Goal: Task Accomplishment & Management: Complete application form

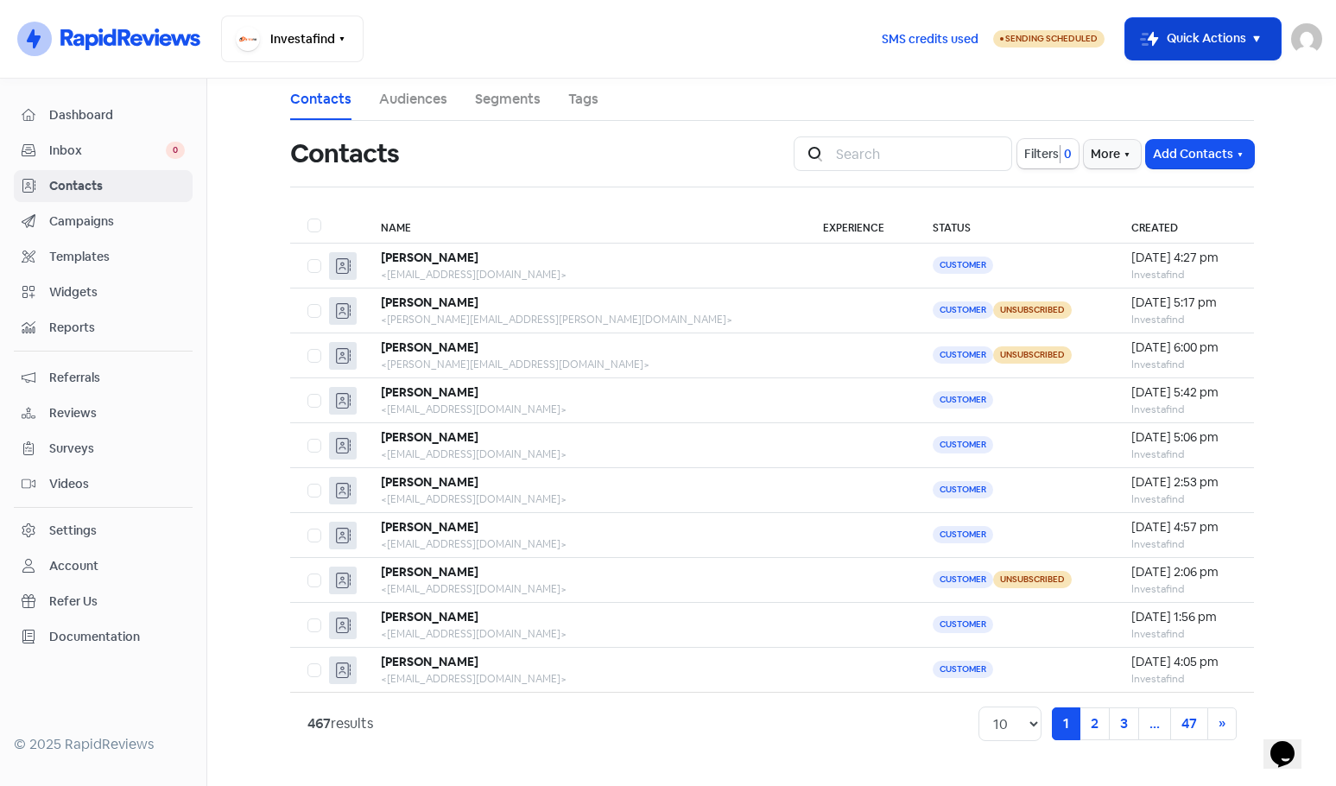
click at [1179, 41] on button "Icon For Thunder-move Quick Actions" at bounding box center [1202, 38] width 155 height 41
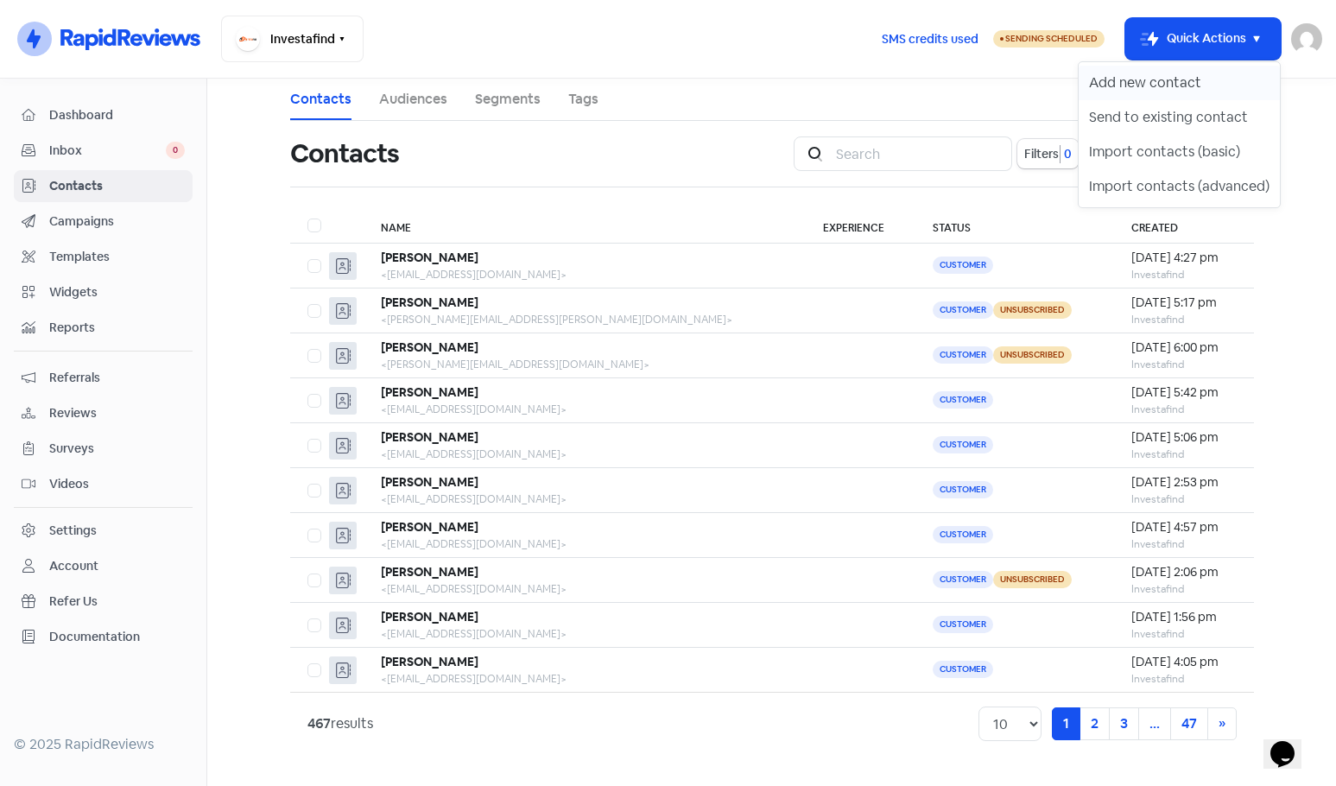
click at [1182, 78] on button "Add new contact" at bounding box center [1178, 83] width 201 height 35
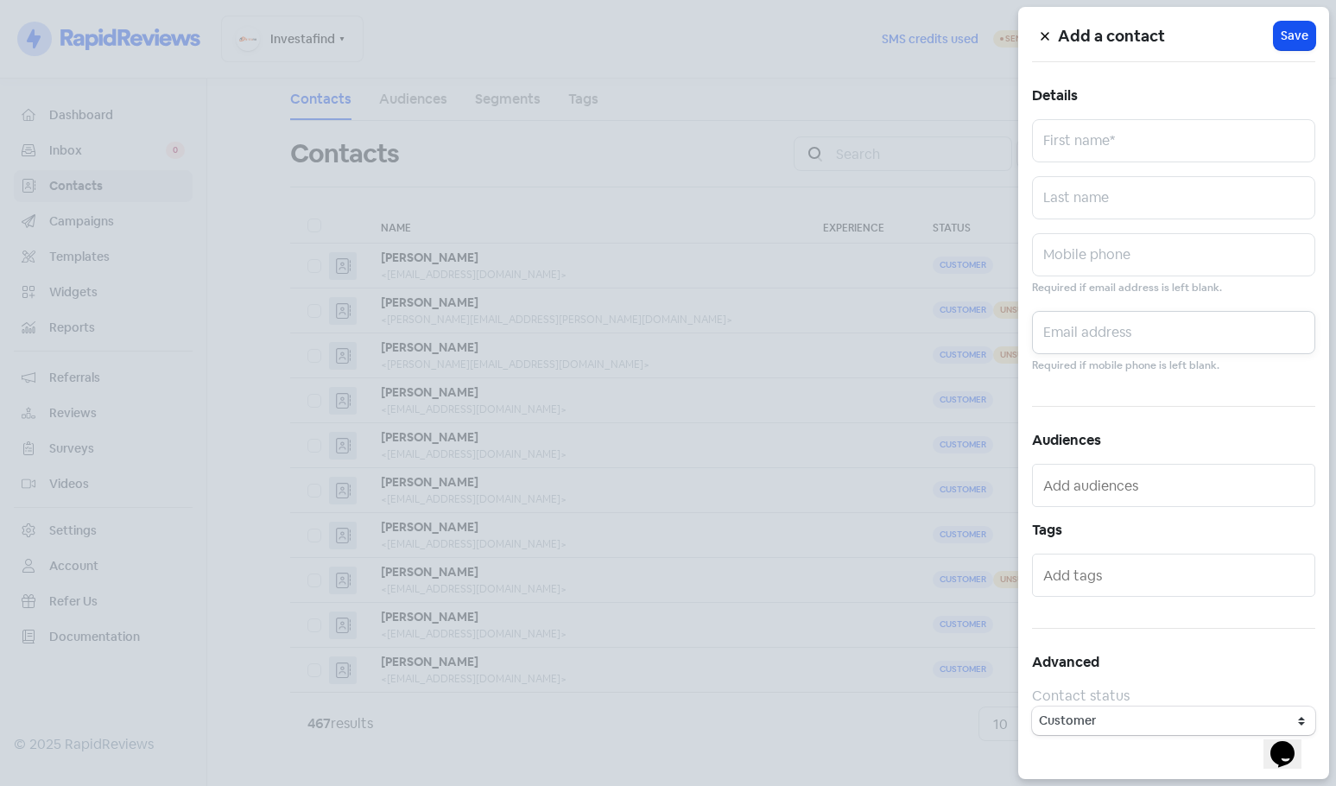
click at [1064, 323] on input "text" at bounding box center [1173, 332] width 283 height 43
paste input "[EMAIL_ADDRESS][DOMAIN_NAME]"
type input "[EMAIL_ADDRESS][DOMAIN_NAME]"
click at [1065, 140] on input "text" at bounding box center [1173, 140] width 283 height 43
paste input "[PERSON_NAME]"
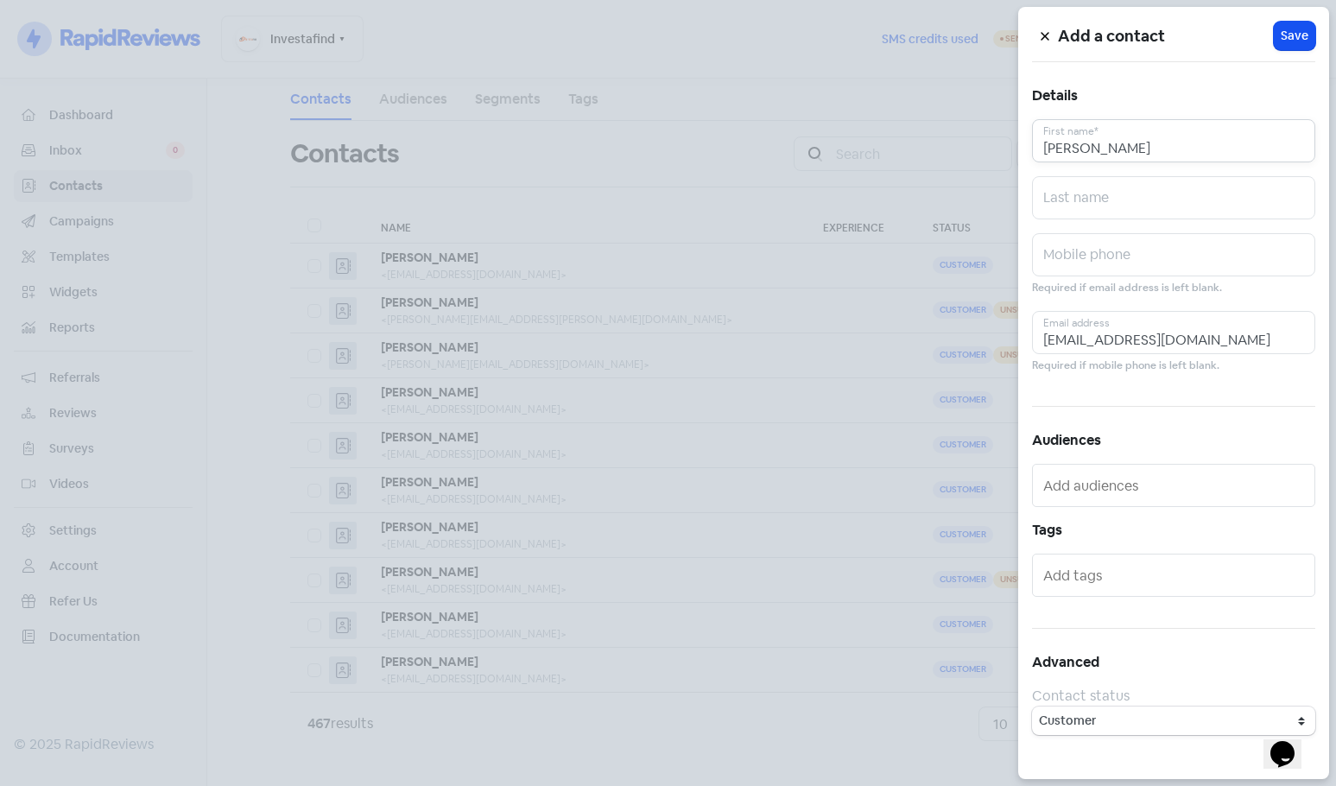
type input "[PERSON_NAME]"
click at [1070, 199] on input "text" at bounding box center [1173, 197] width 283 height 43
type input "Price"
click at [1282, 40] on span "Save" at bounding box center [1295, 36] width 28 height 18
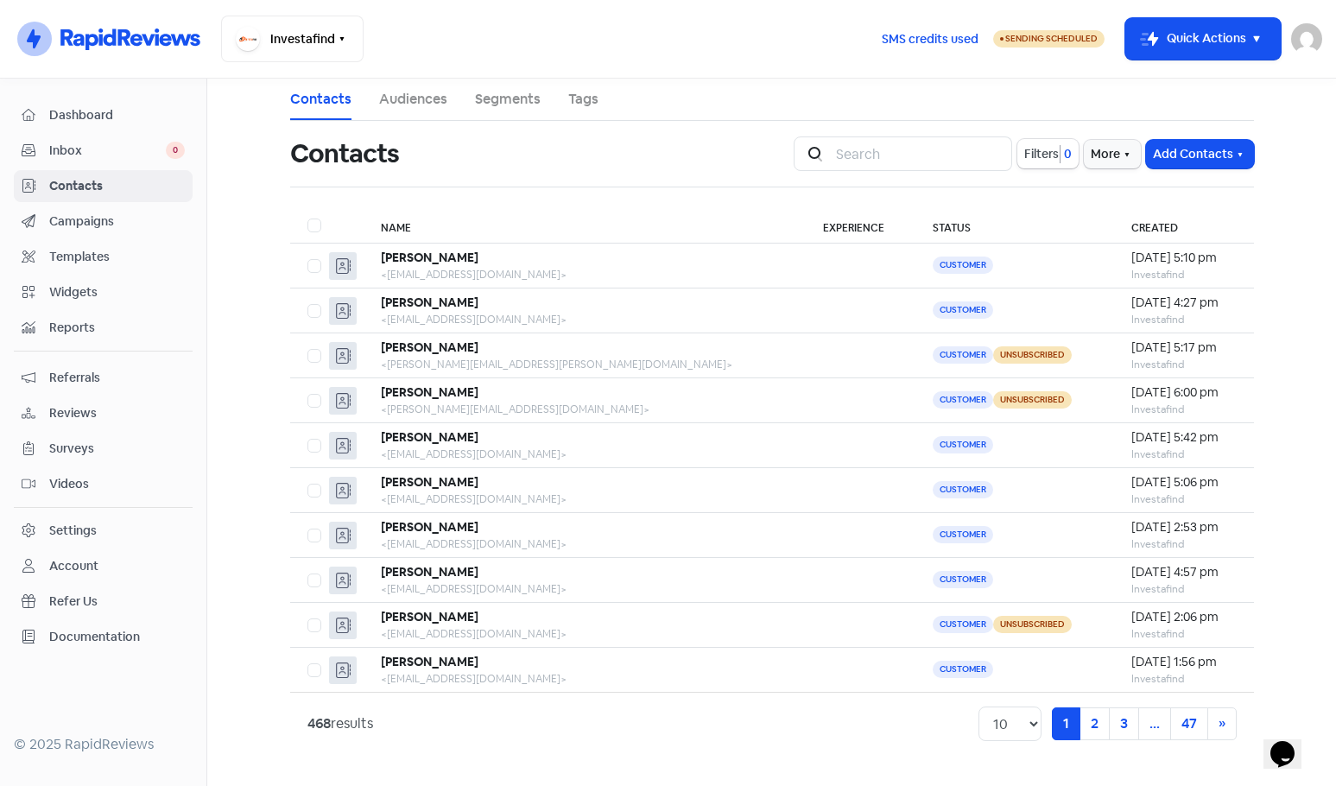
click at [1303, 33] on img at bounding box center [1306, 38] width 31 height 31
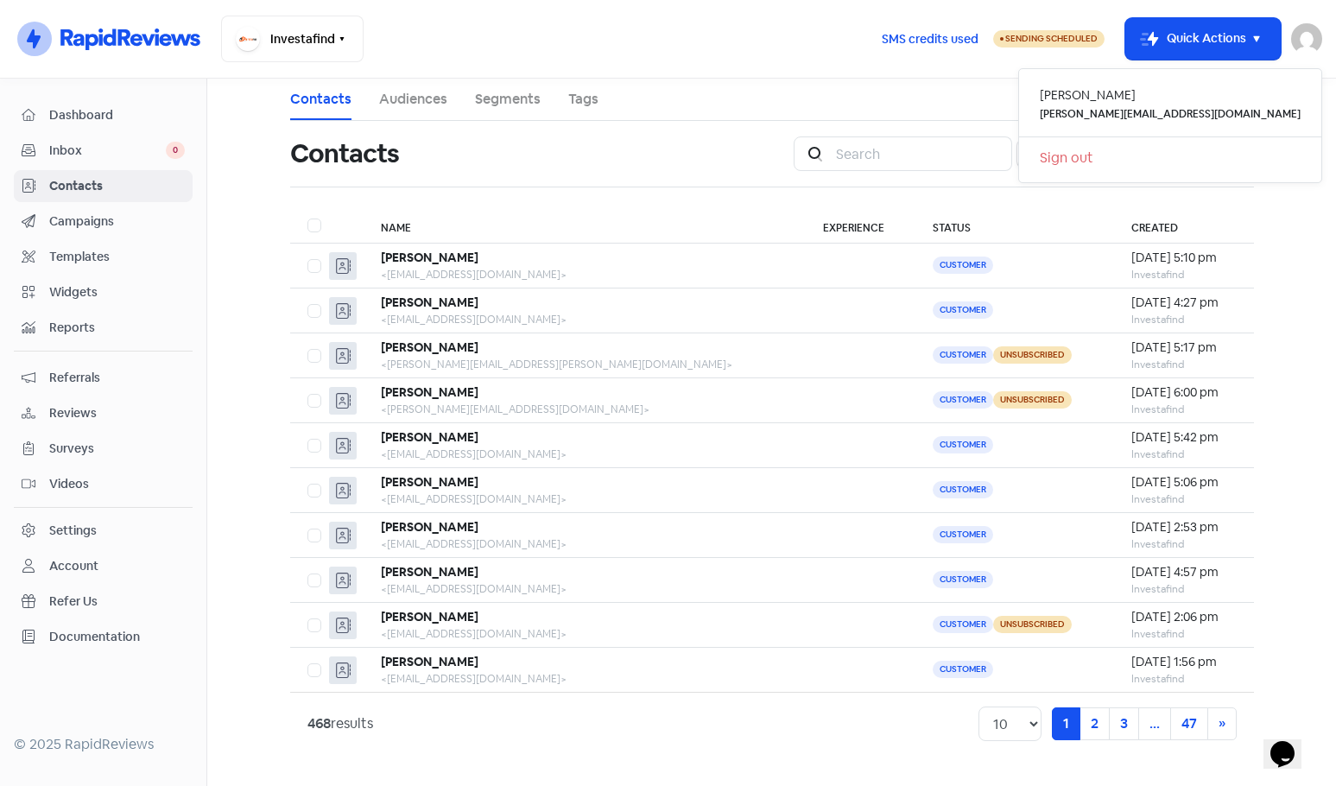
click at [1217, 159] on link "Sign out" at bounding box center [1170, 158] width 302 height 28
